Goal: Task Accomplishment & Management: Manage account settings

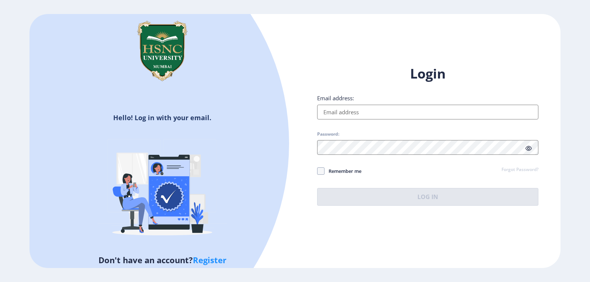
type input "[EMAIL_ADDRESS][DOMAIN_NAME]"
click at [394, 198] on button "Log In" at bounding box center [427, 197] width 221 height 18
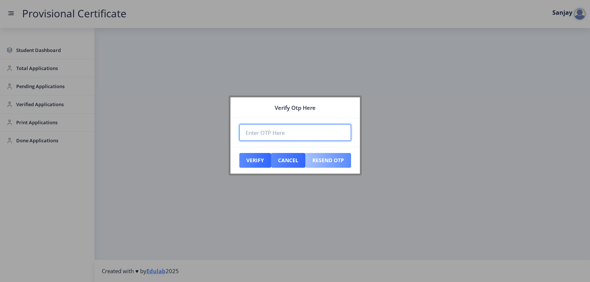
paste input "224495"
type input "224495"
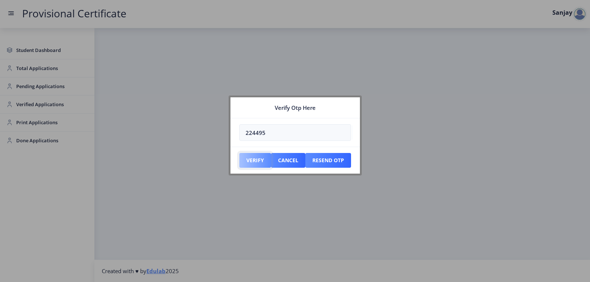
click at [255, 166] on button "Verify" at bounding box center [255, 160] width 32 height 15
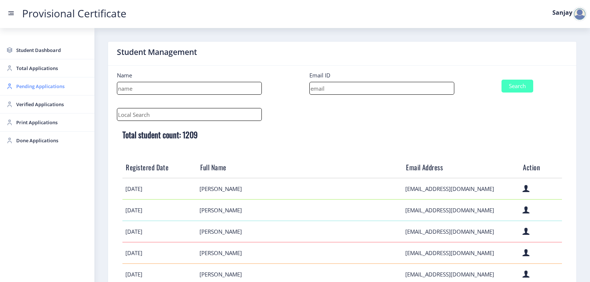
click at [32, 84] on span "Pending Applications" at bounding box center [52, 86] width 72 height 9
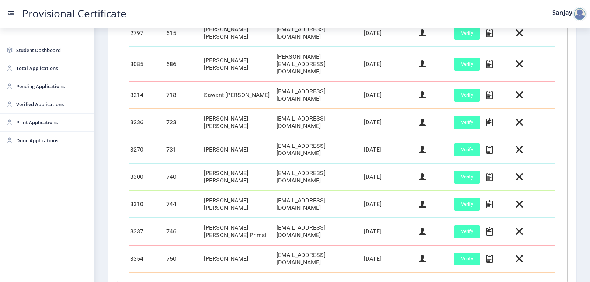
scroll to position [295, 0]
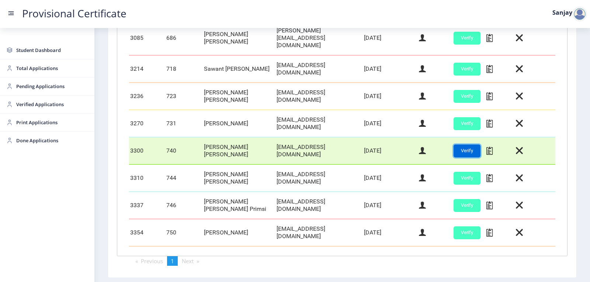
click at [458, 145] on button "Verify" at bounding box center [467, 151] width 27 height 13
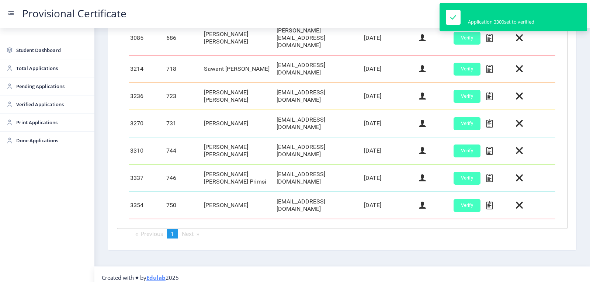
scroll to position [289, 0]
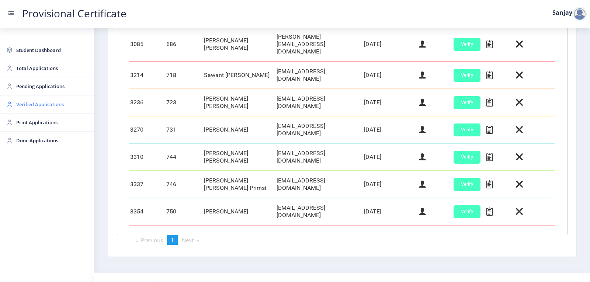
click at [32, 107] on span "Verified Applications" at bounding box center [52, 104] width 72 height 9
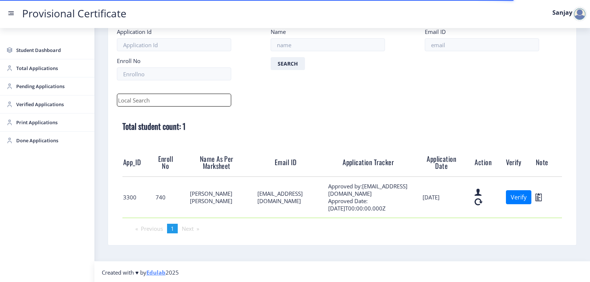
scroll to position [45, 0]
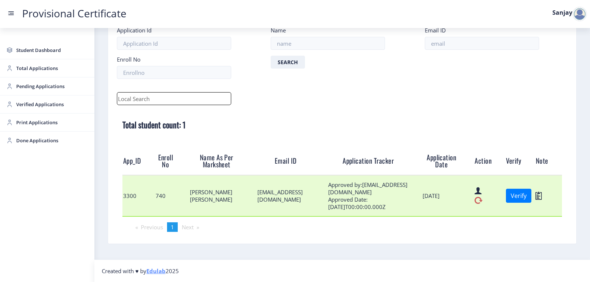
click at [475, 201] on icon at bounding box center [479, 201] width 8 height 10
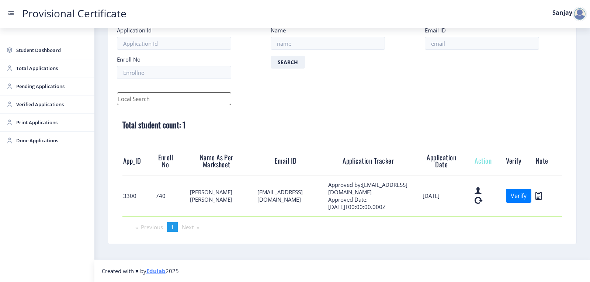
scroll to position [4, 0]
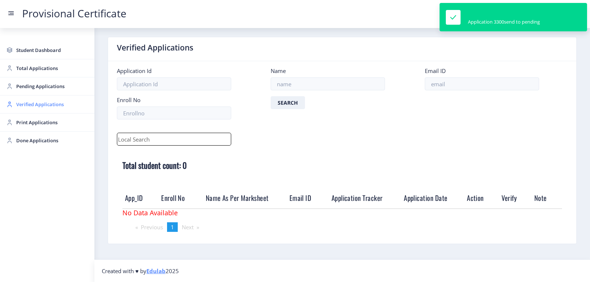
click at [33, 106] on span "Verified Applications" at bounding box center [52, 104] width 72 height 9
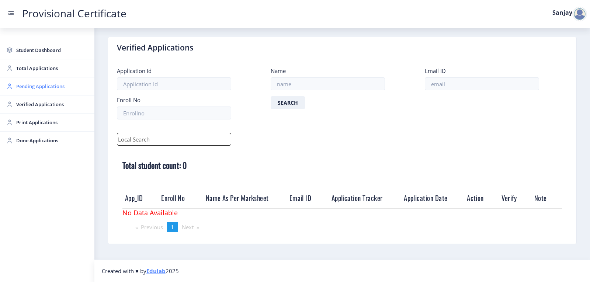
click at [38, 87] on span "Pending Applications" at bounding box center [52, 86] width 72 height 9
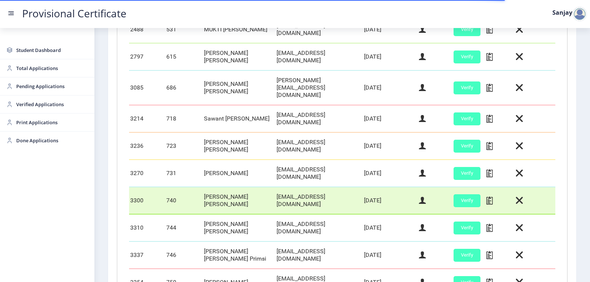
scroll to position [258, 0]
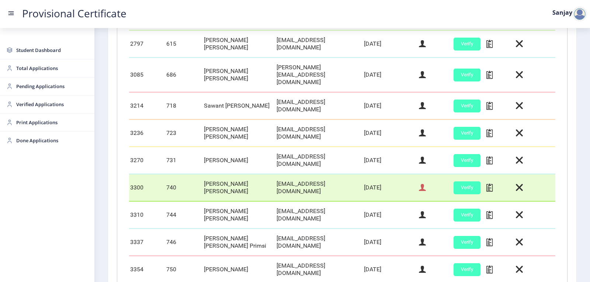
click at [421, 183] on icon at bounding box center [422, 188] width 7 height 10
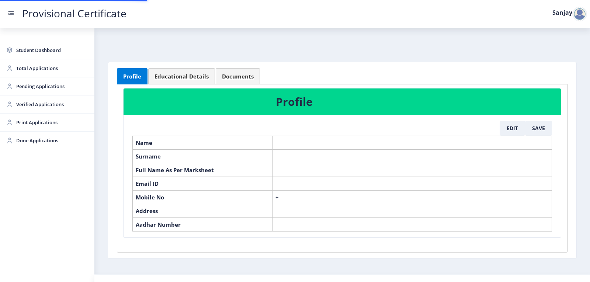
select select "July"
select select "A+"
select select "Regular"
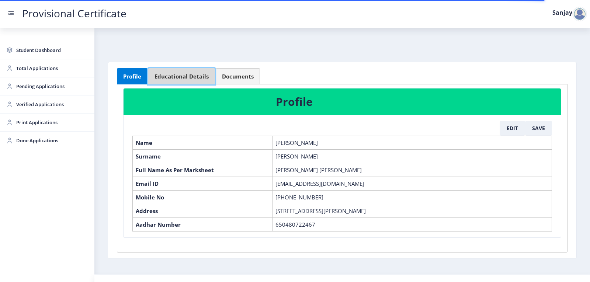
click at [190, 74] on span "Educational Details" at bounding box center [182, 77] width 54 height 6
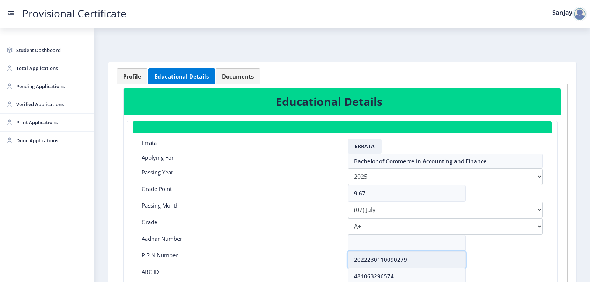
drag, startPoint x: 352, startPoint y: 259, endPoint x: 414, endPoint y: 258, distance: 61.6
click at [414, 258] on input "2022230110090279" at bounding box center [407, 260] width 118 height 17
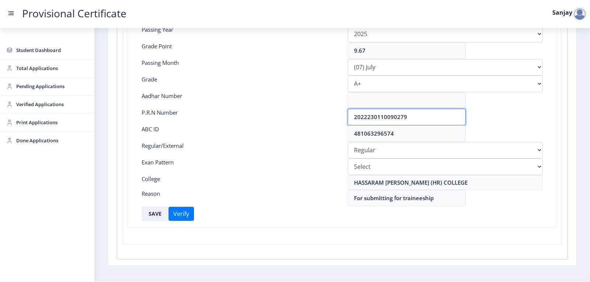
scroll to position [148, 0]
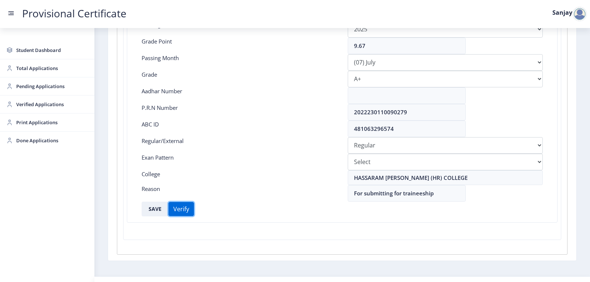
click at [180, 207] on button "Verify" at bounding box center [181, 209] width 25 height 14
click at [151, 210] on button "SAVE" at bounding box center [155, 209] width 27 height 15
click at [75, 88] on span "Pending Applications" at bounding box center [52, 86] width 72 height 9
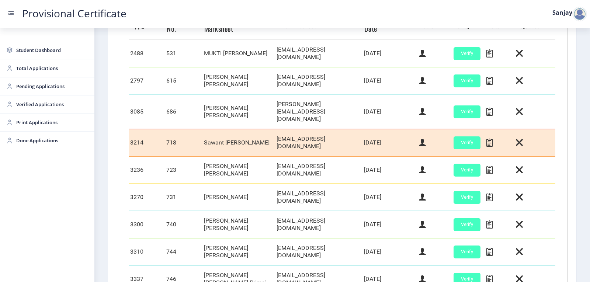
scroll to position [316, 0]
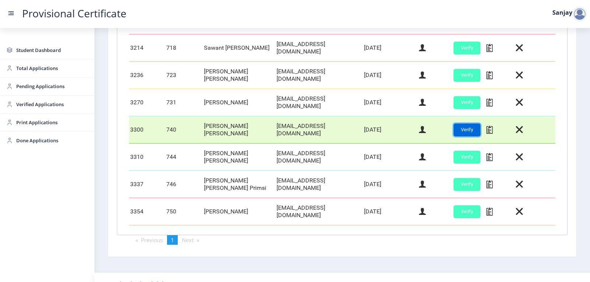
click at [469, 124] on button "Verify" at bounding box center [467, 130] width 27 height 13
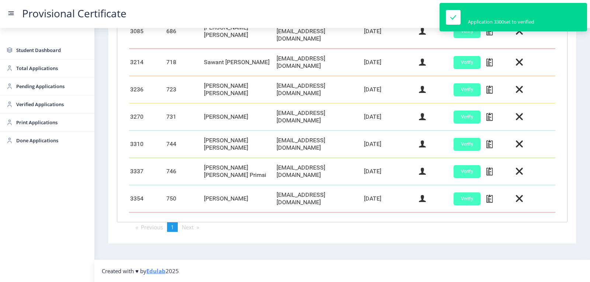
scroll to position [289, 0]
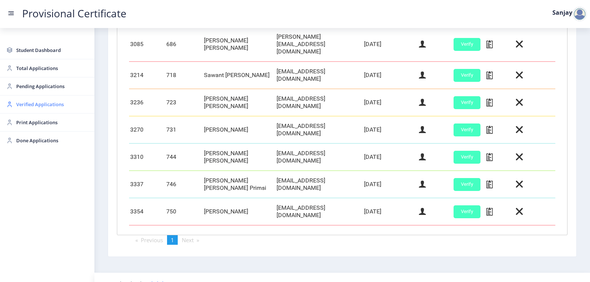
click at [46, 103] on span "Verified Applications" at bounding box center [52, 104] width 72 height 9
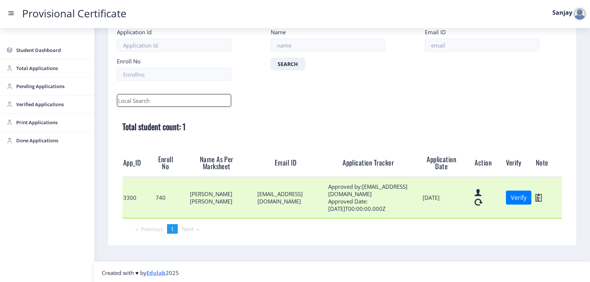
scroll to position [45, 0]
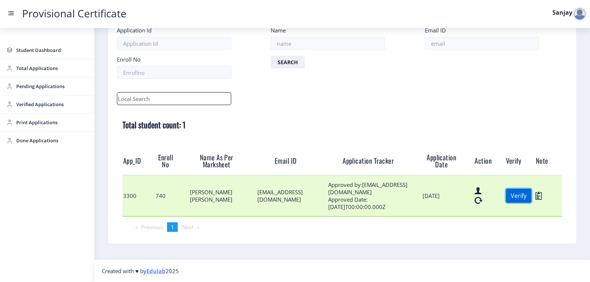
click at [523, 197] on button "Verify" at bounding box center [518, 196] width 25 height 14
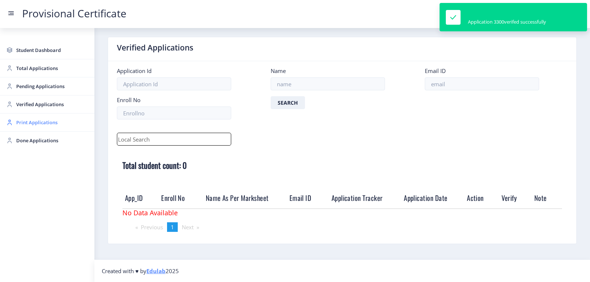
click at [35, 125] on span "Print Applications" at bounding box center [52, 122] width 72 height 9
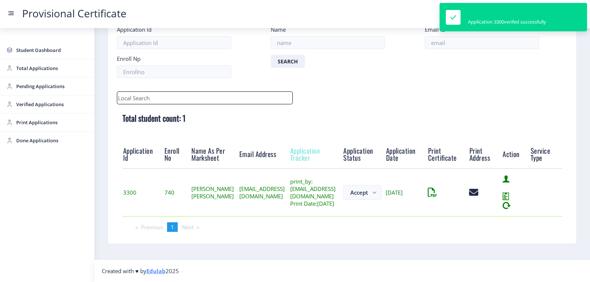
scroll to position [58, 0]
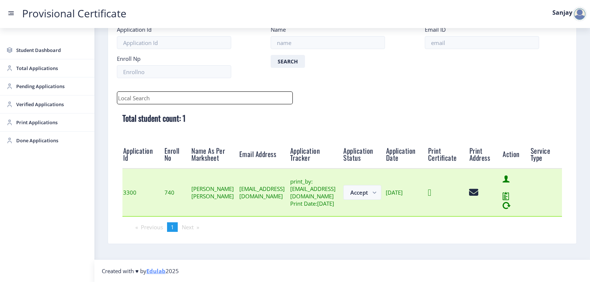
click at [431, 190] on icon at bounding box center [429, 192] width 3 height 9
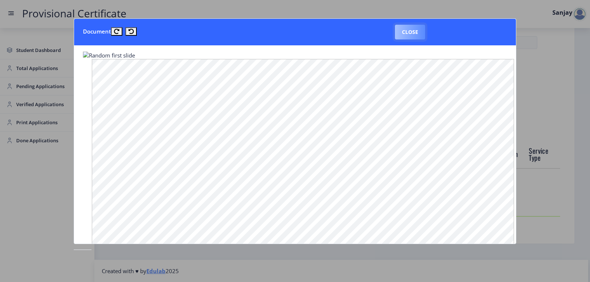
click at [410, 38] on button "Close" at bounding box center [410, 32] width 30 height 15
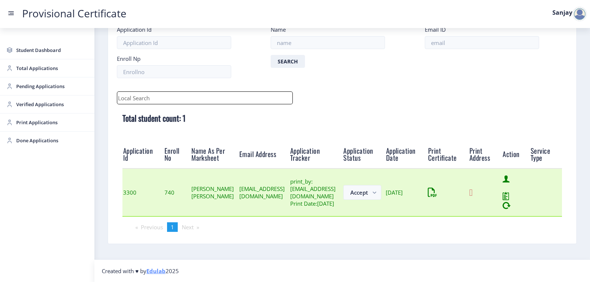
click at [473, 192] on icon at bounding box center [470, 192] width 3 height 9
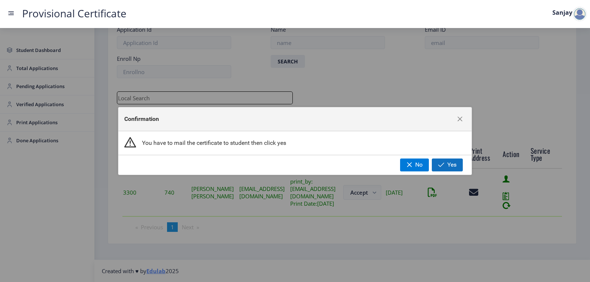
click at [446, 161] on button "Yes" at bounding box center [447, 165] width 31 height 13
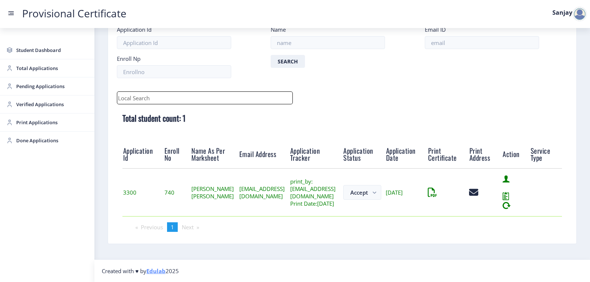
scroll to position [8, 0]
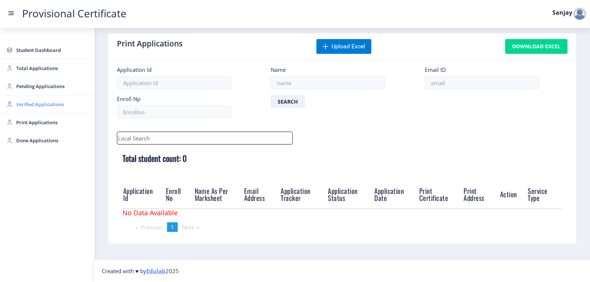
click at [35, 105] on span "Verified Applications" at bounding box center [52, 104] width 72 height 9
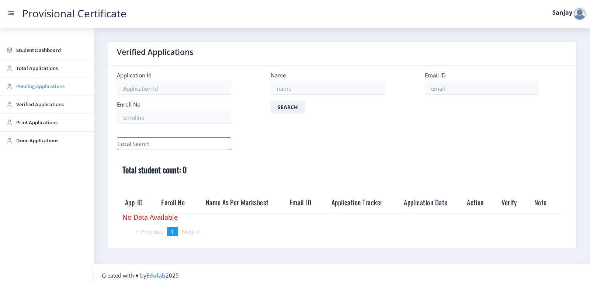
click at [47, 87] on span "Pending Applications" at bounding box center [52, 86] width 72 height 9
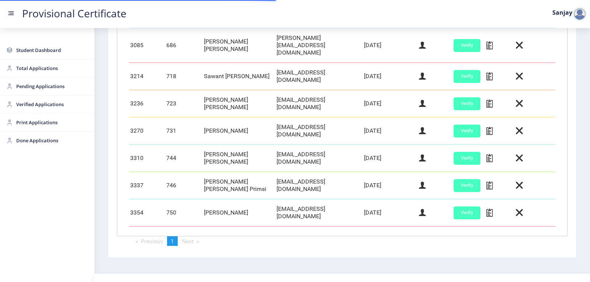
scroll to position [289, 0]
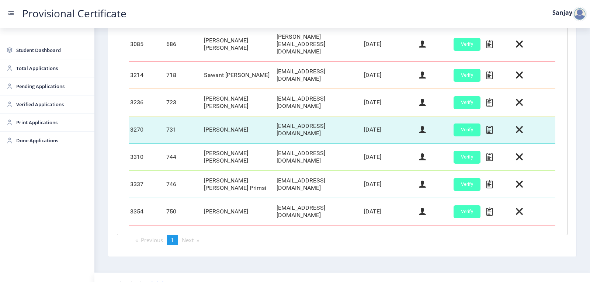
click at [491, 120] on td at bounding box center [501, 129] width 30 height 27
click at [487, 125] on icon at bounding box center [490, 130] width 6 height 10
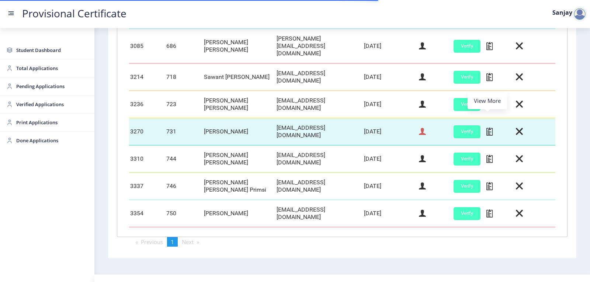
click at [419, 127] on icon at bounding box center [422, 132] width 7 height 10
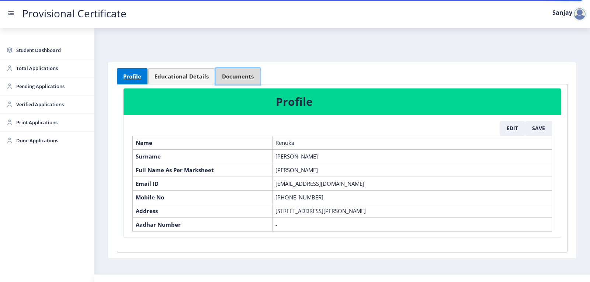
click at [224, 79] on span "Documents" at bounding box center [238, 77] width 32 height 6
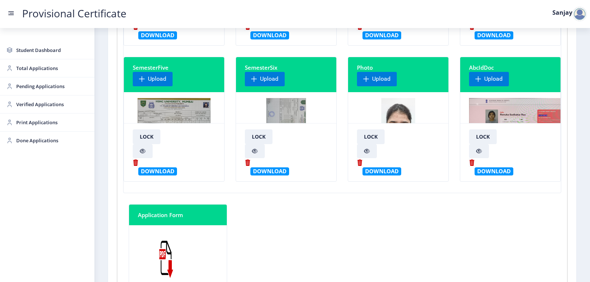
scroll to position [184, 0]
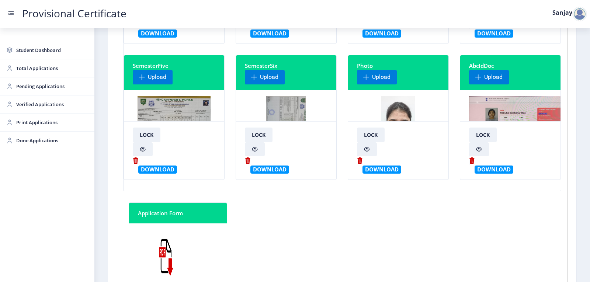
click at [284, 103] on img at bounding box center [286, 123] width 40 height 55
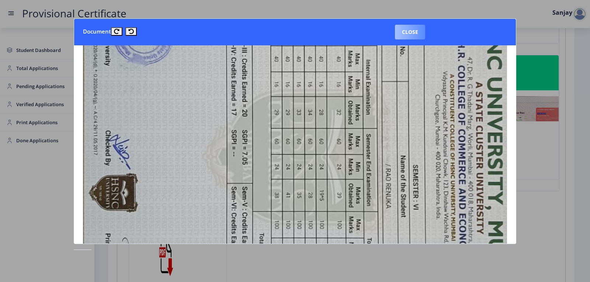
click at [418, 31] on button "Close" at bounding box center [410, 32] width 30 height 15
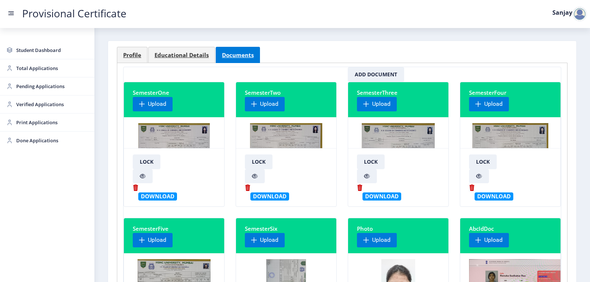
scroll to position [0, 0]
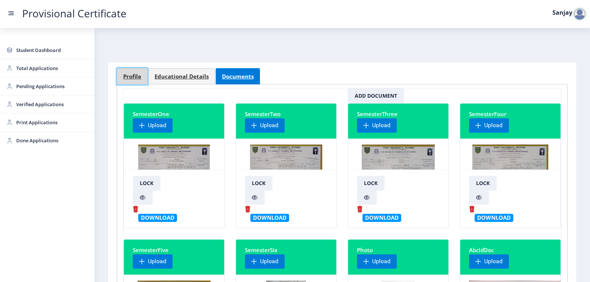
click at [135, 79] on span "Profile" at bounding box center [132, 77] width 18 height 6
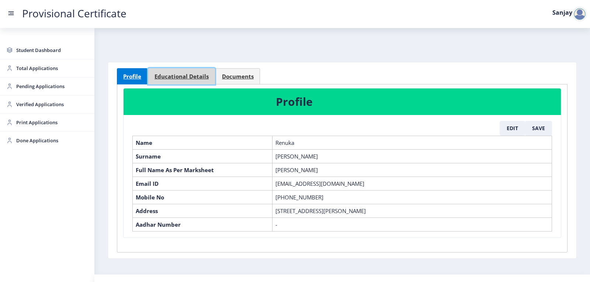
click at [190, 76] on span "Educational Details" at bounding box center [182, 77] width 54 height 6
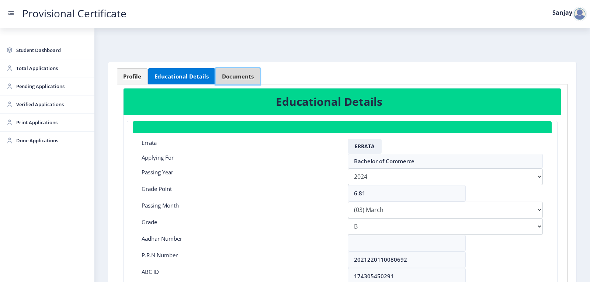
click at [230, 74] on span "Documents" at bounding box center [238, 77] width 32 height 6
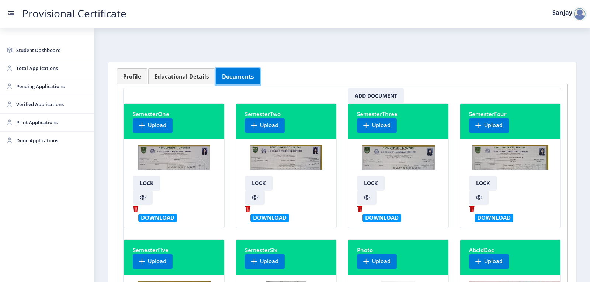
scroll to position [37, 0]
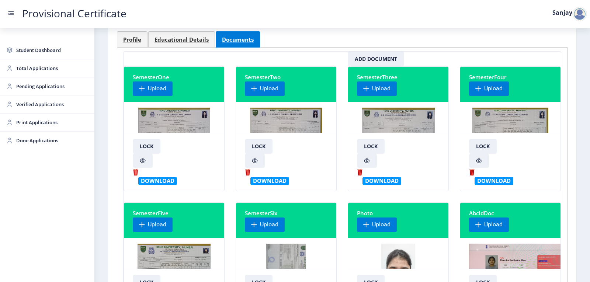
click at [292, 121] on img at bounding box center [286, 135] width 72 height 55
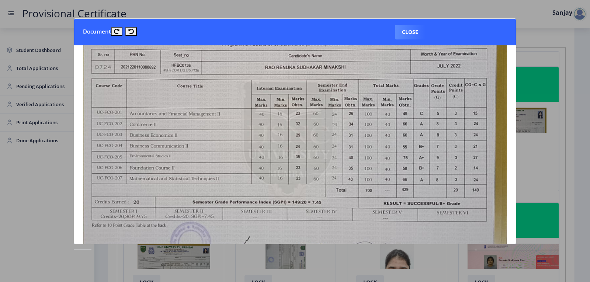
scroll to position [0, 0]
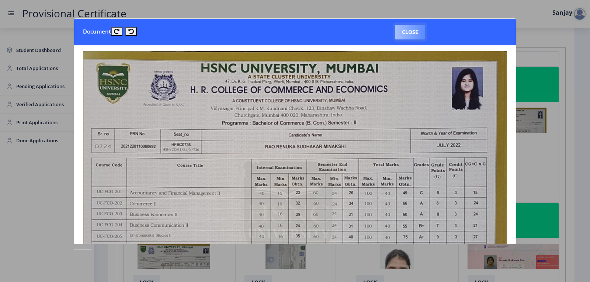
click at [408, 33] on button "Close" at bounding box center [410, 32] width 30 height 15
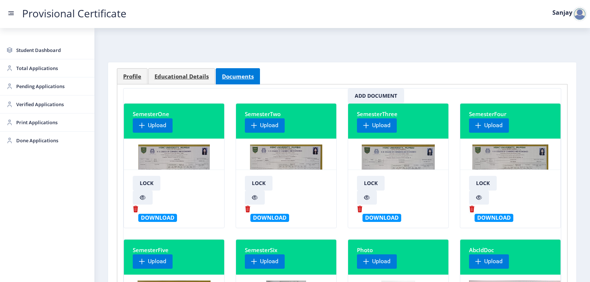
click at [399, 161] on img at bounding box center [398, 172] width 73 height 55
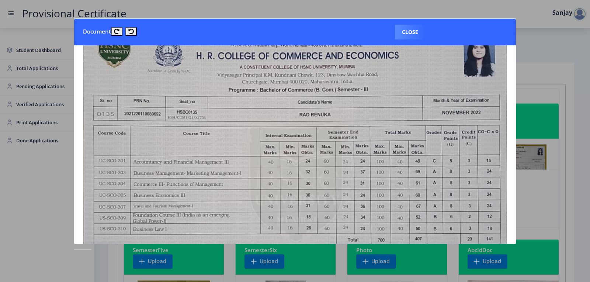
scroll to position [37, 0]
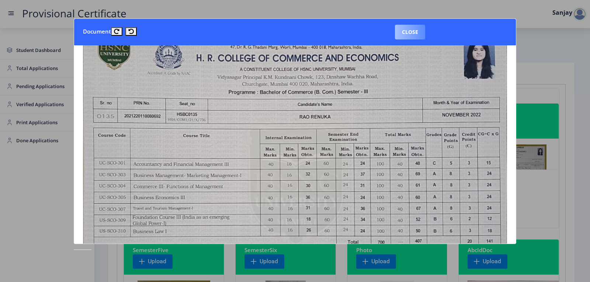
click at [413, 31] on button "Close" at bounding box center [410, 32] width 30 height 15
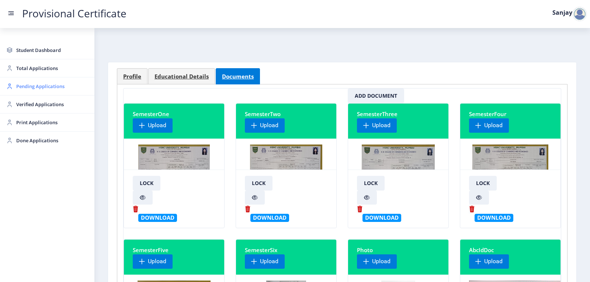
click at [42, 86] on span "Pending Applications" at bounding box center [52, 86] width 72 height 9
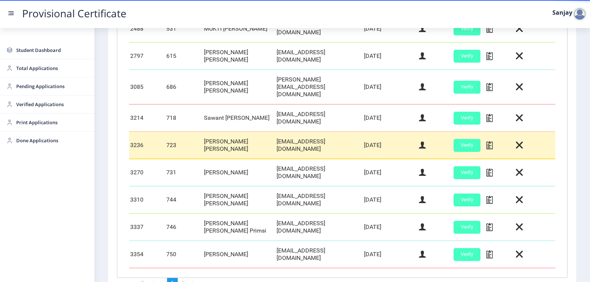
scroll to position [289, 0]
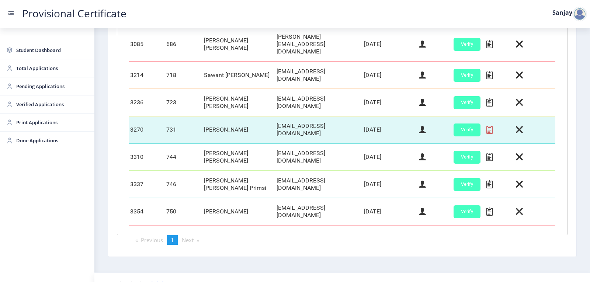
click at [487, 125] on icon at bounding box center [490, 130] width 6 height 10
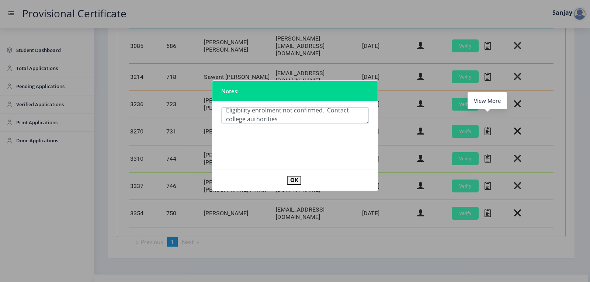
scroll to position [13, 0]
type textarea "Eligibility enrolment not confirmed. Contact college authorities"
click at [296, 181] on button "OK" at bounding box center [294, 180] width 14 height 8
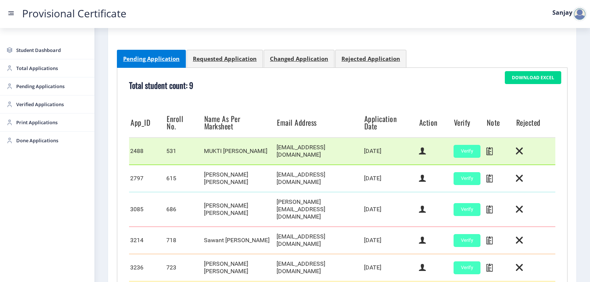
scroll to position [0, 0]
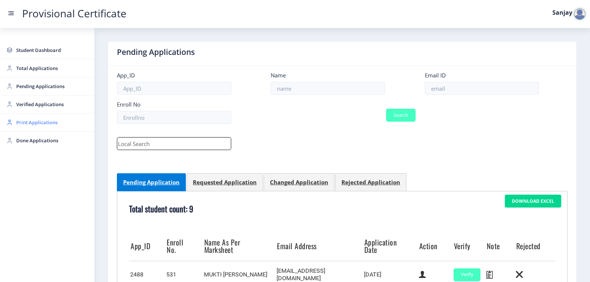
click at [35, 123] on span "Print Applications" at bounding box center [52, 122] width 72 height 9
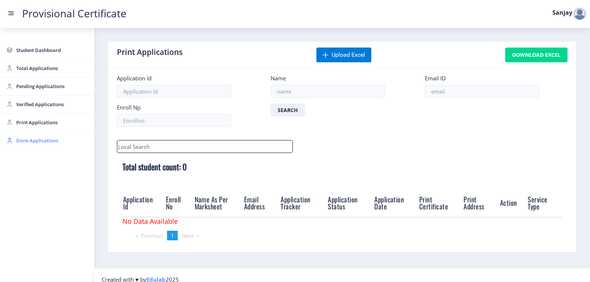
click at [42, 139] on span "Done Applications" at bounding box center [52, 140] width 72 height 9
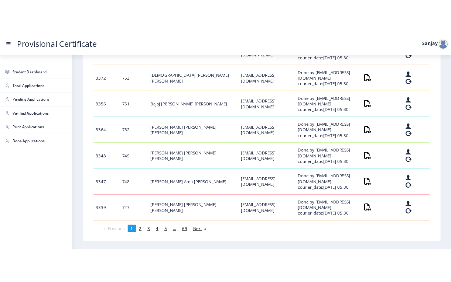
scroll to position [337, 0]
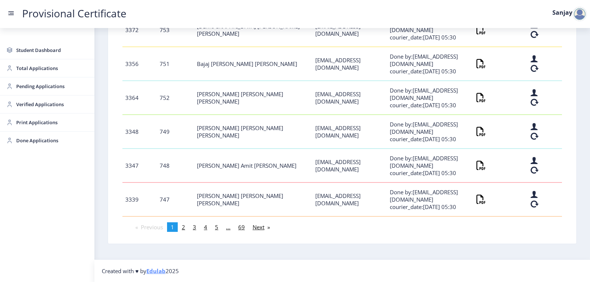
click at [580, 13] on div at bounding box center [580, 14] width 15 height 15
click at [559, 52] on span "Log out" at bounding box center [560, 53] width 47 height 9
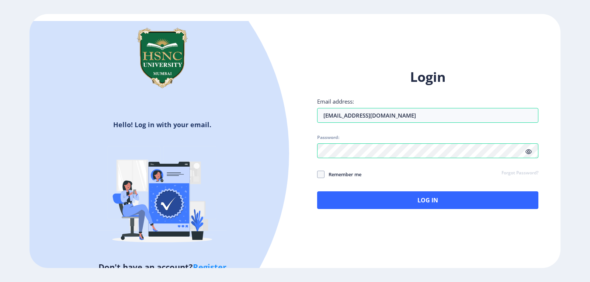
click at [275, 34] on div "Hello! Log in with your email. Don't have an account? Register" at bounding box center [163, 144] width 266 height 247
